Goal: Information Seeking & Learning: Learn about a topic

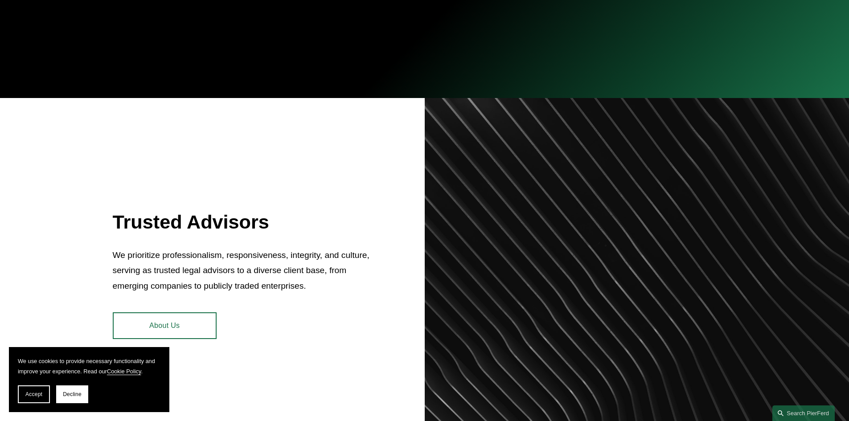
scroll to position [401, 0]
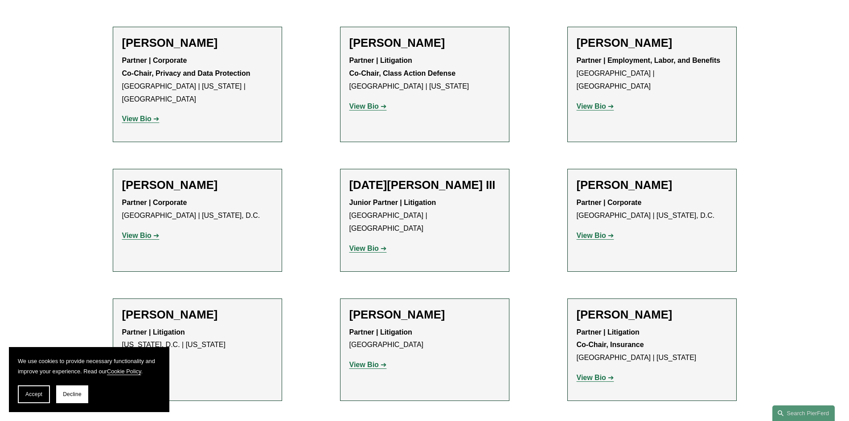
scroll to position [2210, 0]
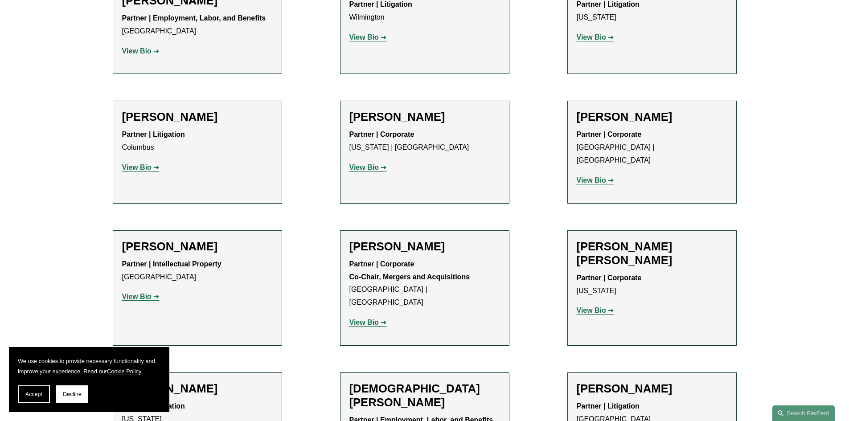
click at [372, 319] on strong "View Bio" at bounding box center [364, 323] width 29 height 8
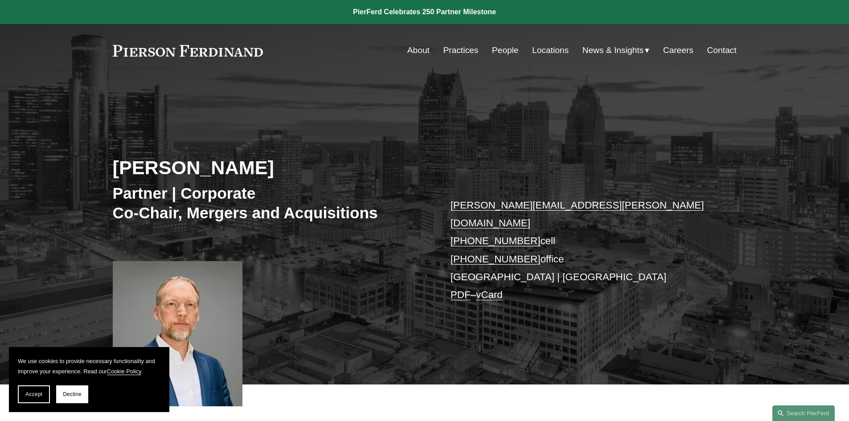
click at [189, 167] on h2 "[PERSON_NAME]" at bounding box center [269, 167] width 312 height 23
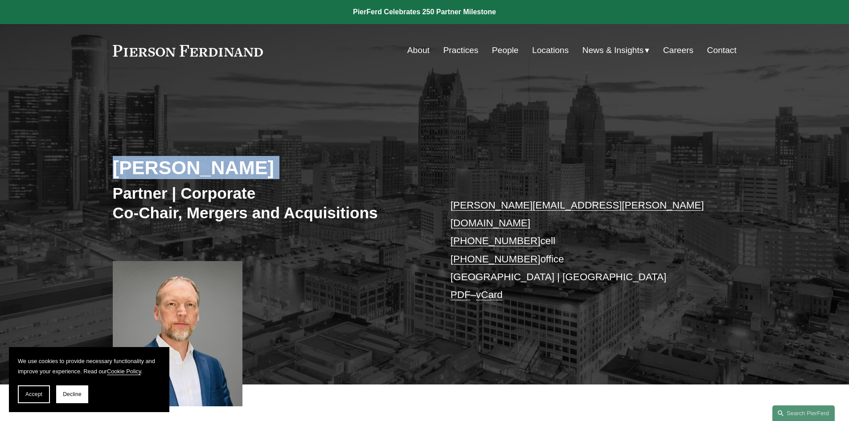
click at [189, 167] on h2 "[PERSON_NAME]" at bounding box center [269, 167] width 312 height 23
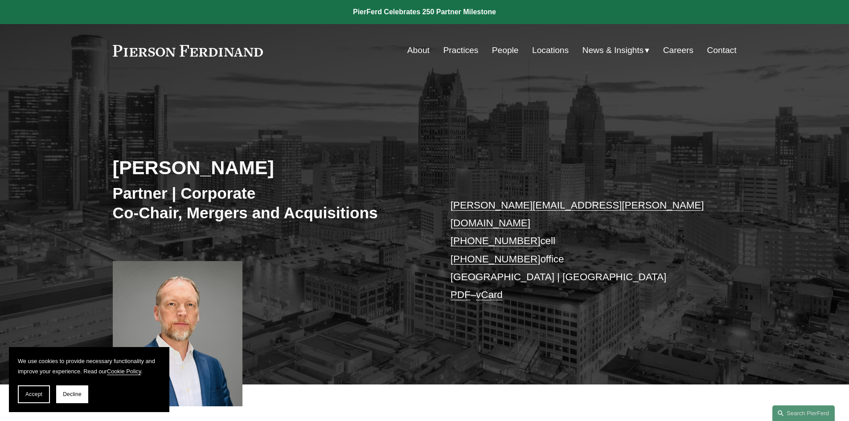
click at [173, 195] on h3 "Partner | Corporate Co-Chair, Mergers and Acquisitions" at bounding box center [269, 203] width 312 height 39
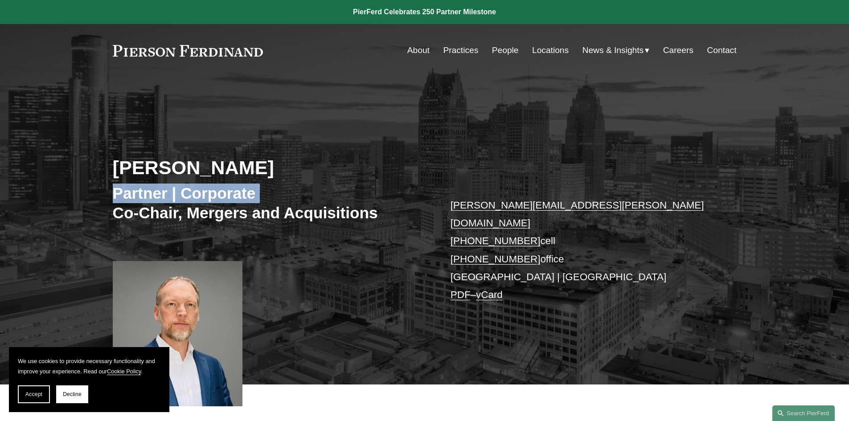
click at [173, 195] on h3 "Partner | Corporate Co-Chair, Mergers and Acquisitions" at bounding box center [269, 203] width 312 height 39
click at [173, 198] on h3 "Partner | Corporate Co-Chair, Mergers and Acquisitions" at bounding box center [269, 203] width 312 height 39
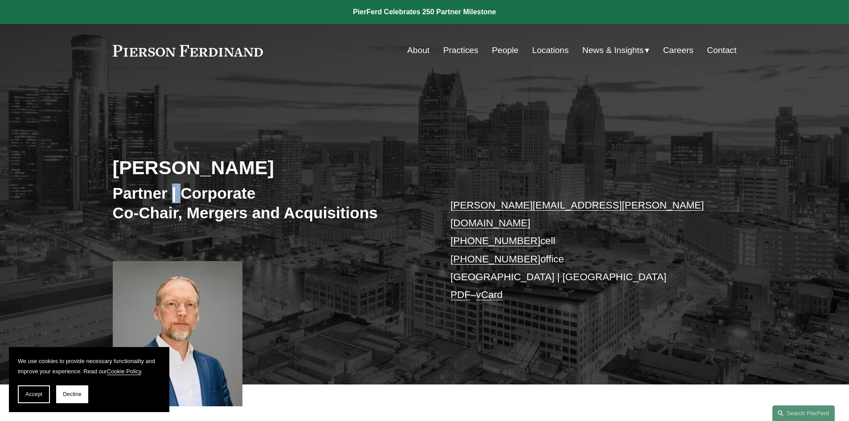
click at [173, 198] on h3 "Partner | Corporate Co-Chair, Mergers and Acquisitions" at bounding box center [269, 203] width 312 height 39
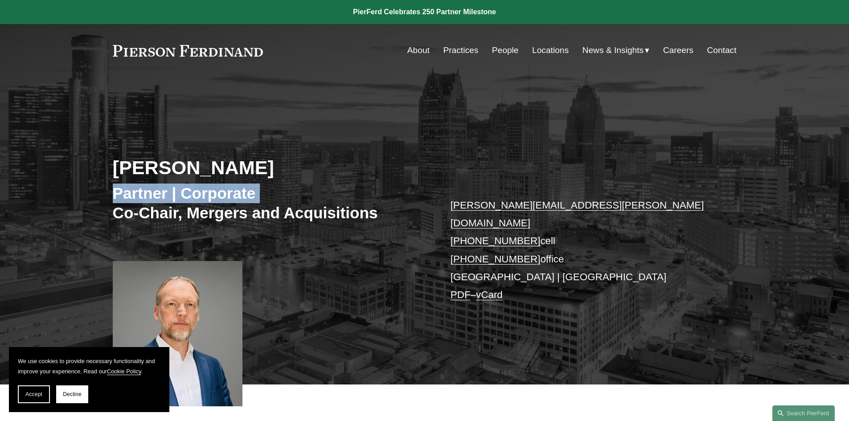
click at [173, 198] on h3 "Partner | Corporate Co-Chair, Mergers and Acquisitions" at bounding box center [269, 203] width 312 height 39
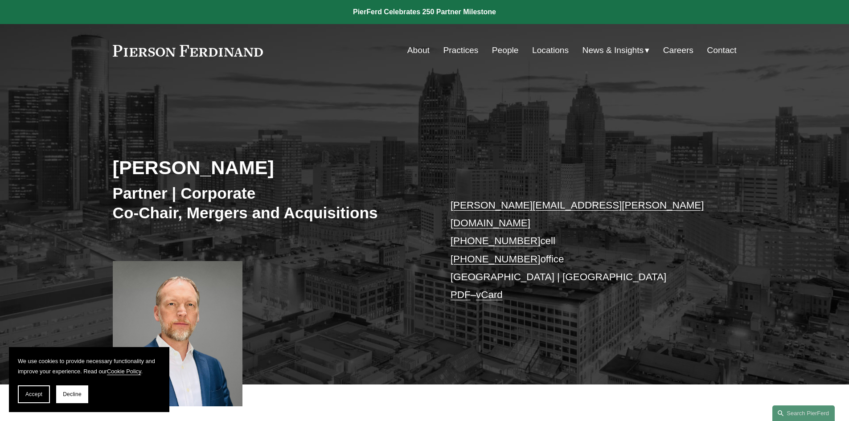
click at [171, 172] on h2 "[PERSON_NAME]" at bounding box center [269, 167] width 312 height 23
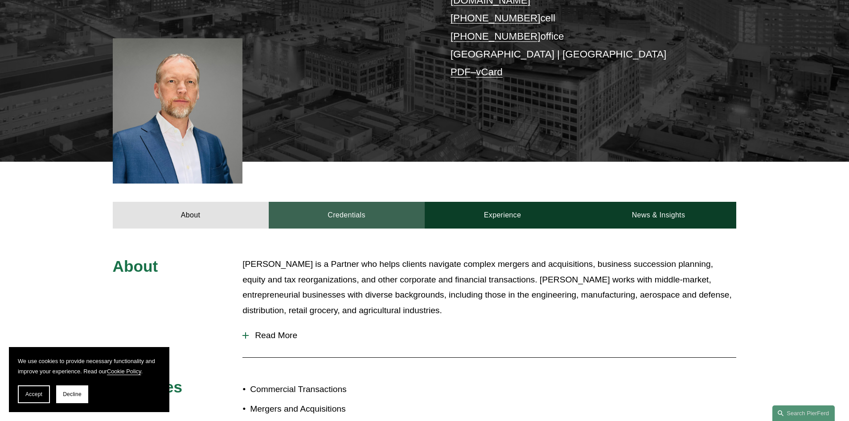
scroll to position [357, 0]
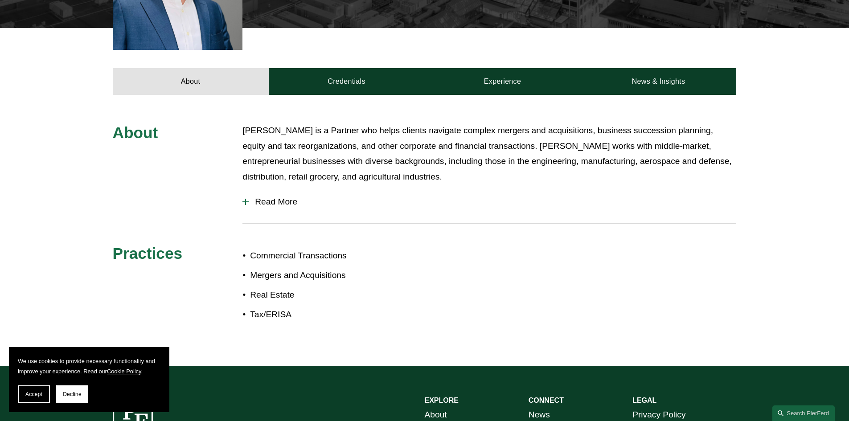
click at [475, 132] on p "Jeremy R. Cnudde is a Partner who helps clients navigate complex mergers and ac…" at bounding box center [490, 154] width 494 height 62
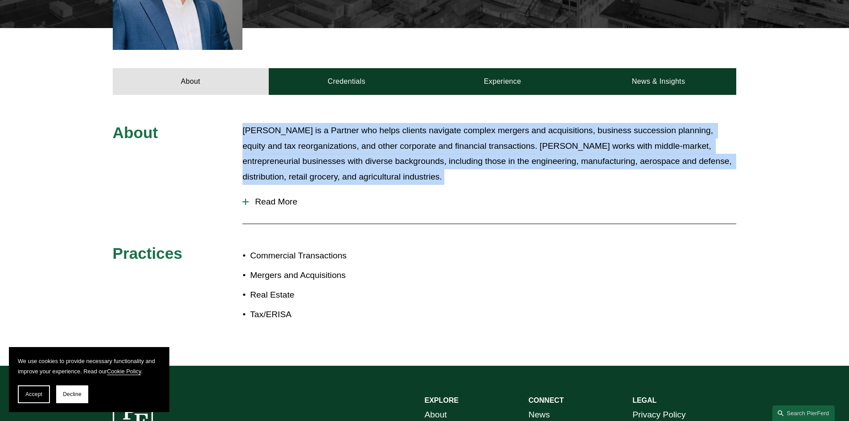
click at [475, 132] on p "Jeremy R. Cnudde is a Partner who helps clients navigate complex mergers and ac…" at bounding box center [490, 154] width 494 height 62
click at [476, 133] on p "Jeremy R. Cnudde is a Partner who helps clients navigate complex mergers and ac…" at bounding box center [490, 154] width 494 height 62
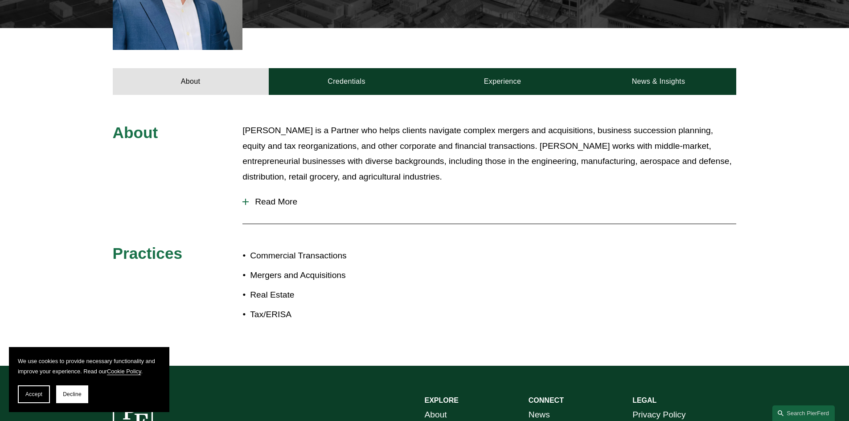
click at [496, 133] on p "Jeremy R. Cnudde is a Partner who helps clients navigate complex mergers and ac…" at bounding box center [490, 154] width 494 height 62
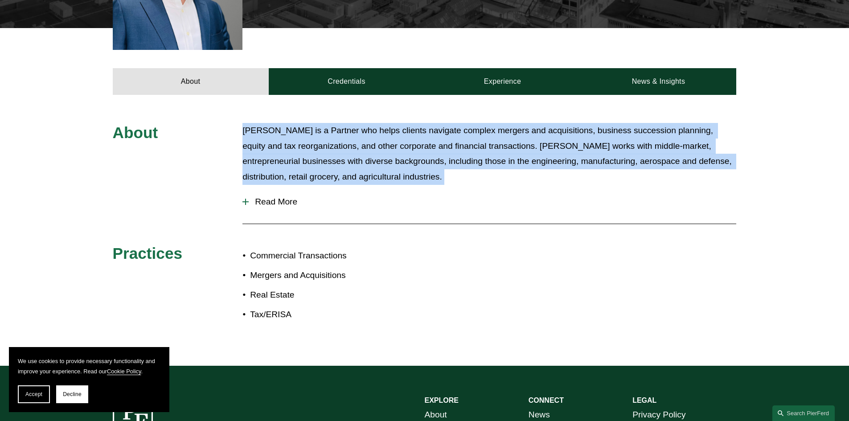
click at [496, 133] on p "Jeremy R. Cnudde is a Partner who helps clients navigate complex mergers and ac…" at bounding box center [490, 154] width 494 height 62
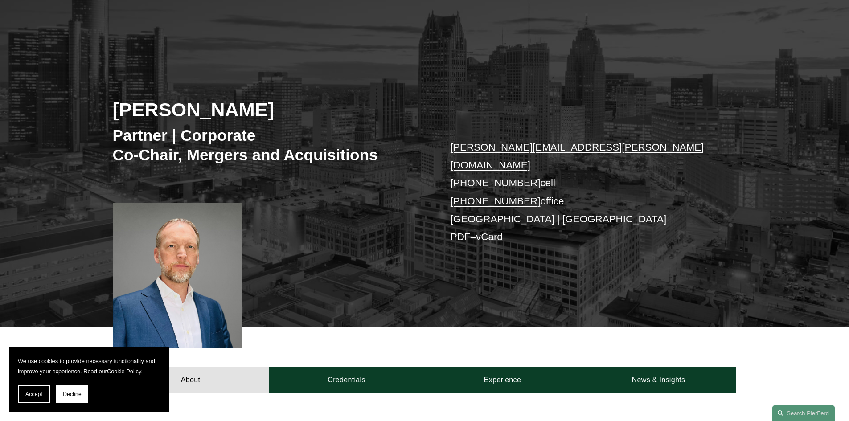
scroll to position [0, 0]
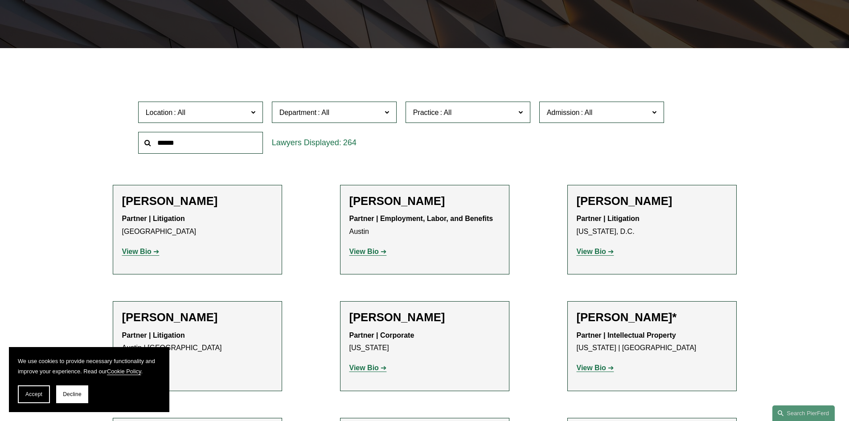
scroll to position [223, 0]
